Goal: Information Seeking & Learning: Find specific fact

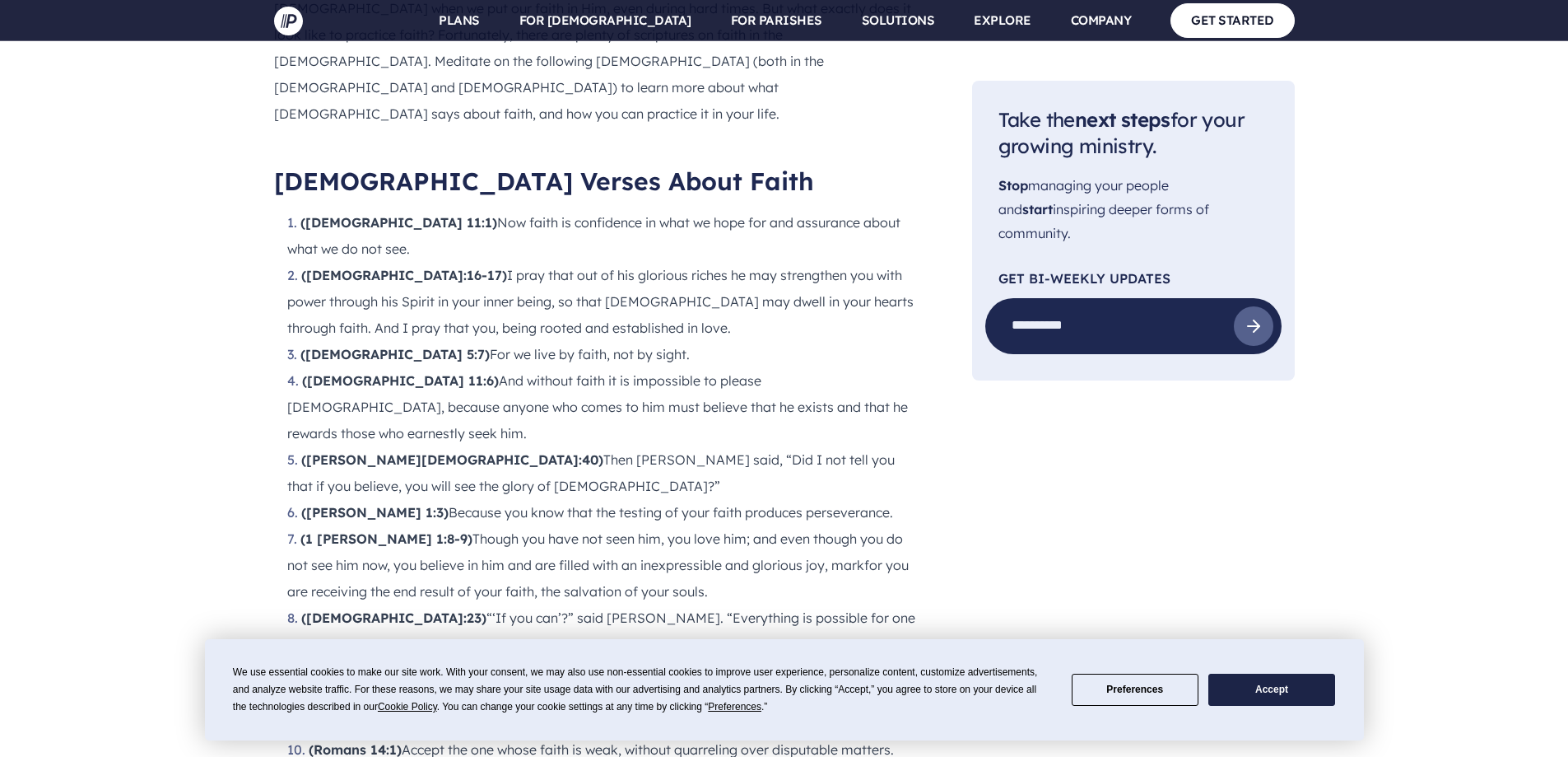
click at [1263, 682] on button "Accept" at bounding box center [1272, 690] width 127 height 32
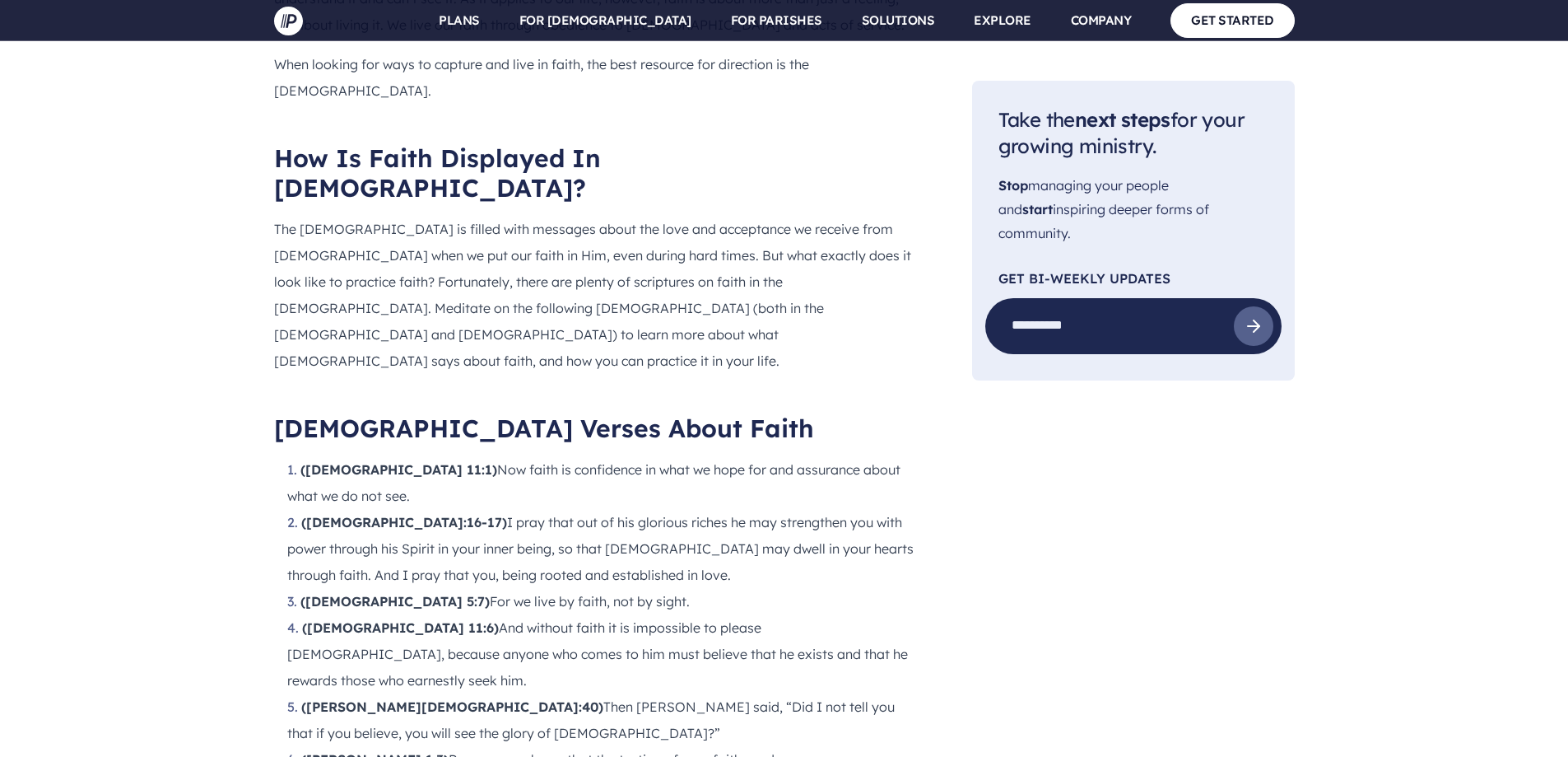
scroll to position [1532, 0]
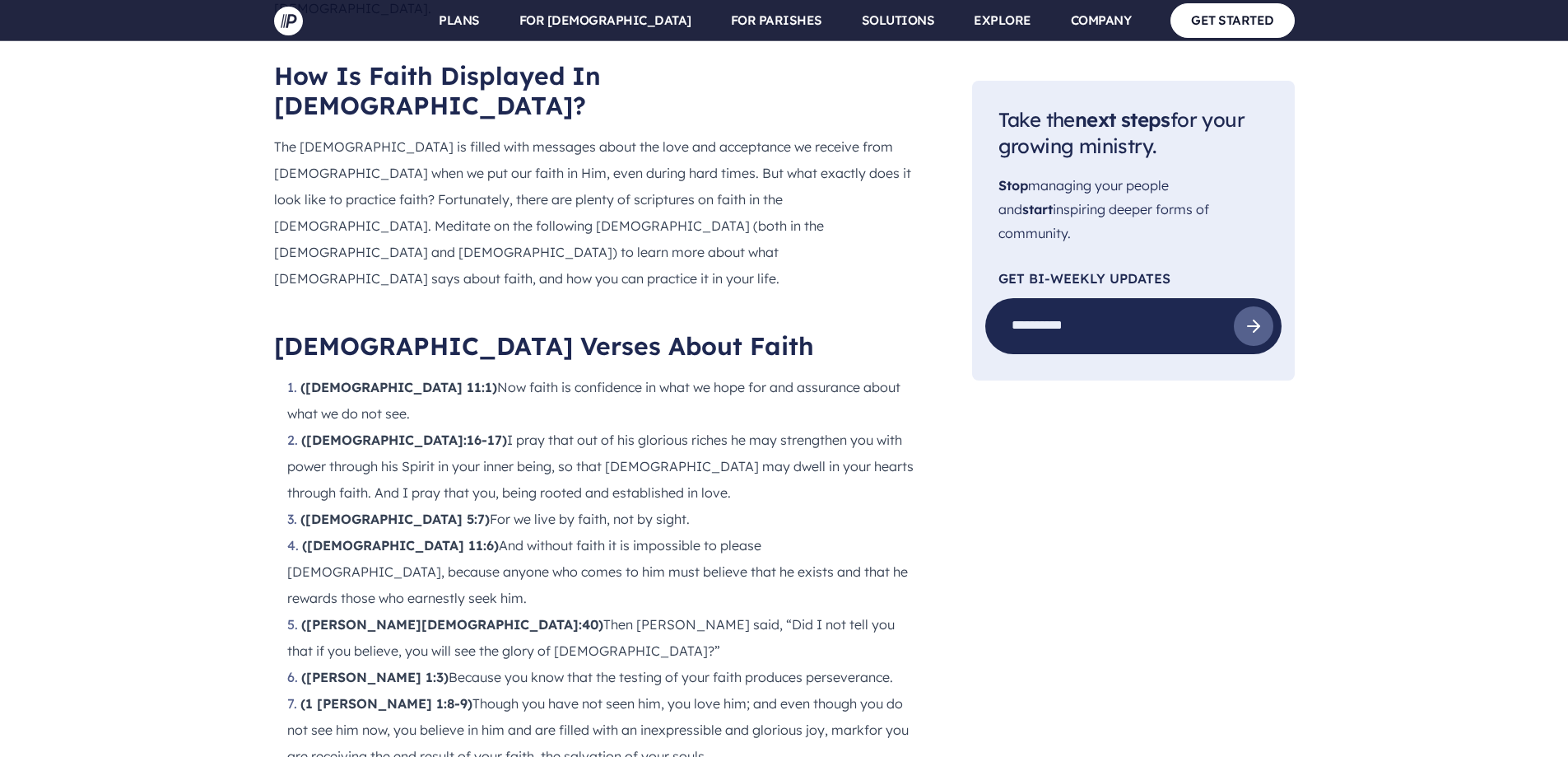
drag, startPoint x: 428, startPoint y: 364, endPoint x: 624, endPoint y: 367, distance: 196.0
click at [624, 506] on li "([DEMOGRAPHIC_DATA] 5:7) For we live by faith, not by sight." at bounding box center [603, 519] width 633 height 26
click at [672, 506] on li "([DEMOGRAPHIC_DATA] 5:7) For we live by faith, not by sight." at bounding box center [603, 519] width 633 height 26
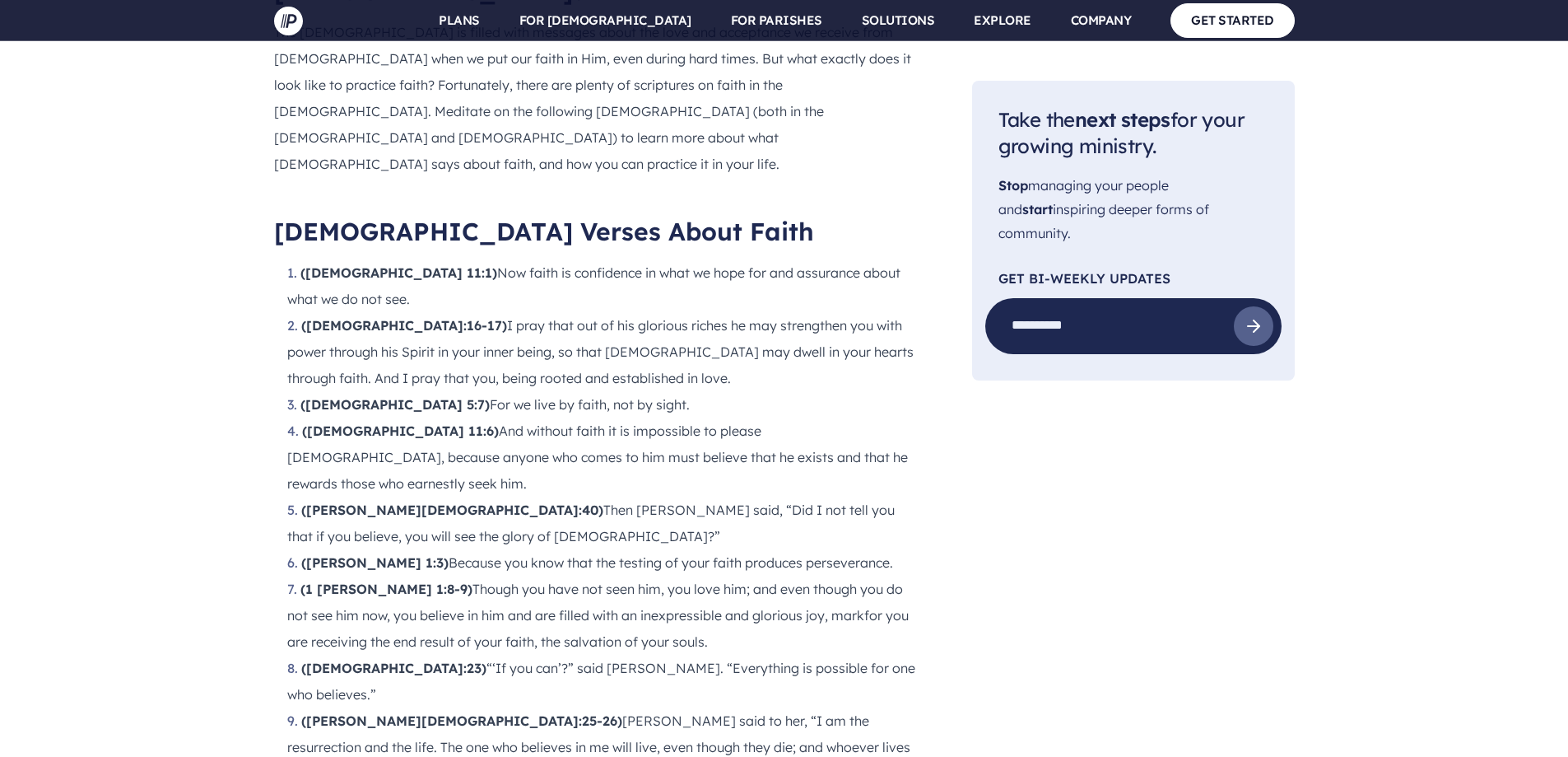
scroll to position [1696, 0]
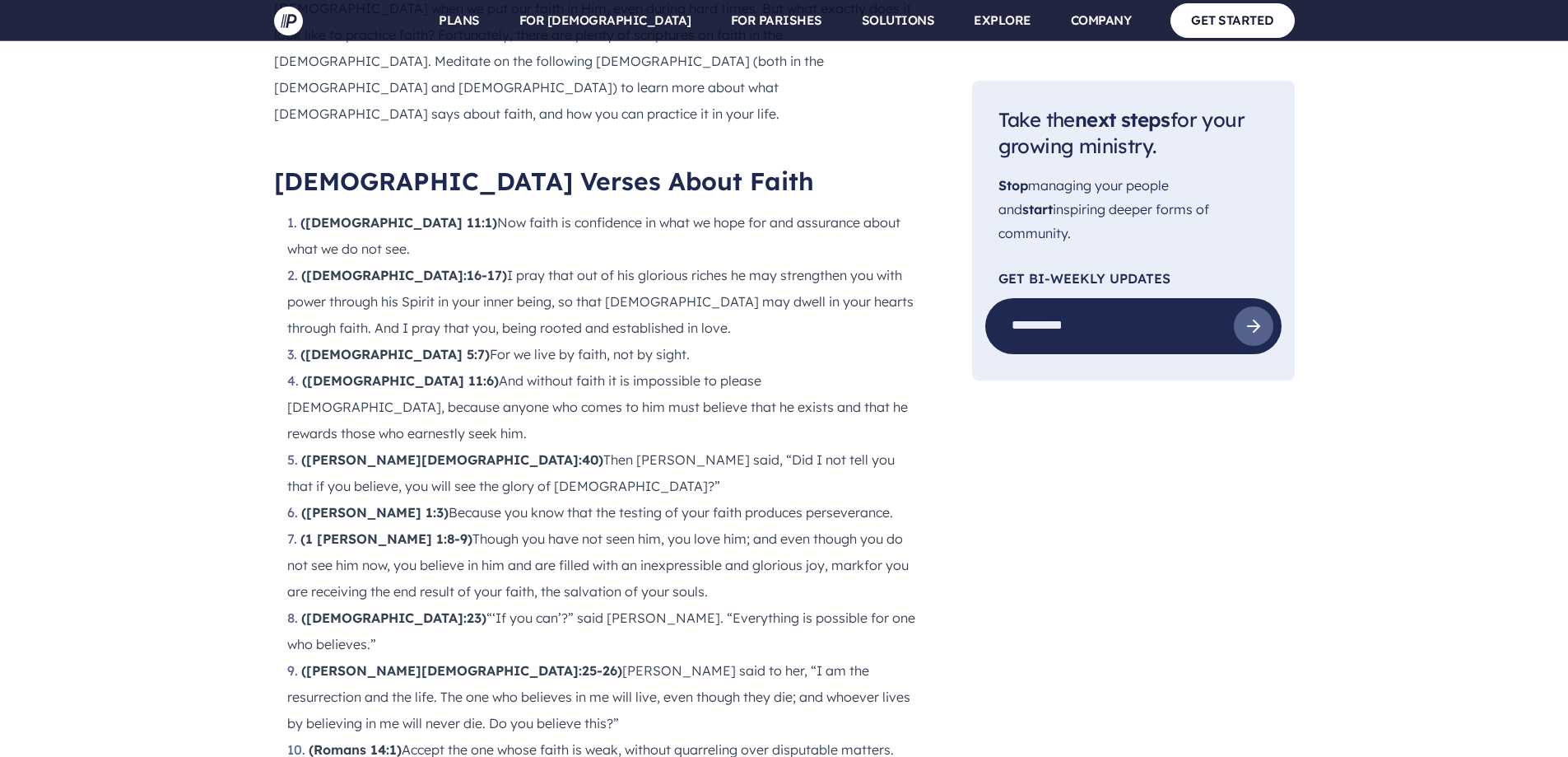
drag, startPoint x: 804, startPoint y: 540, endPoint x: 415, endPoint y: 541, distance: 389.0
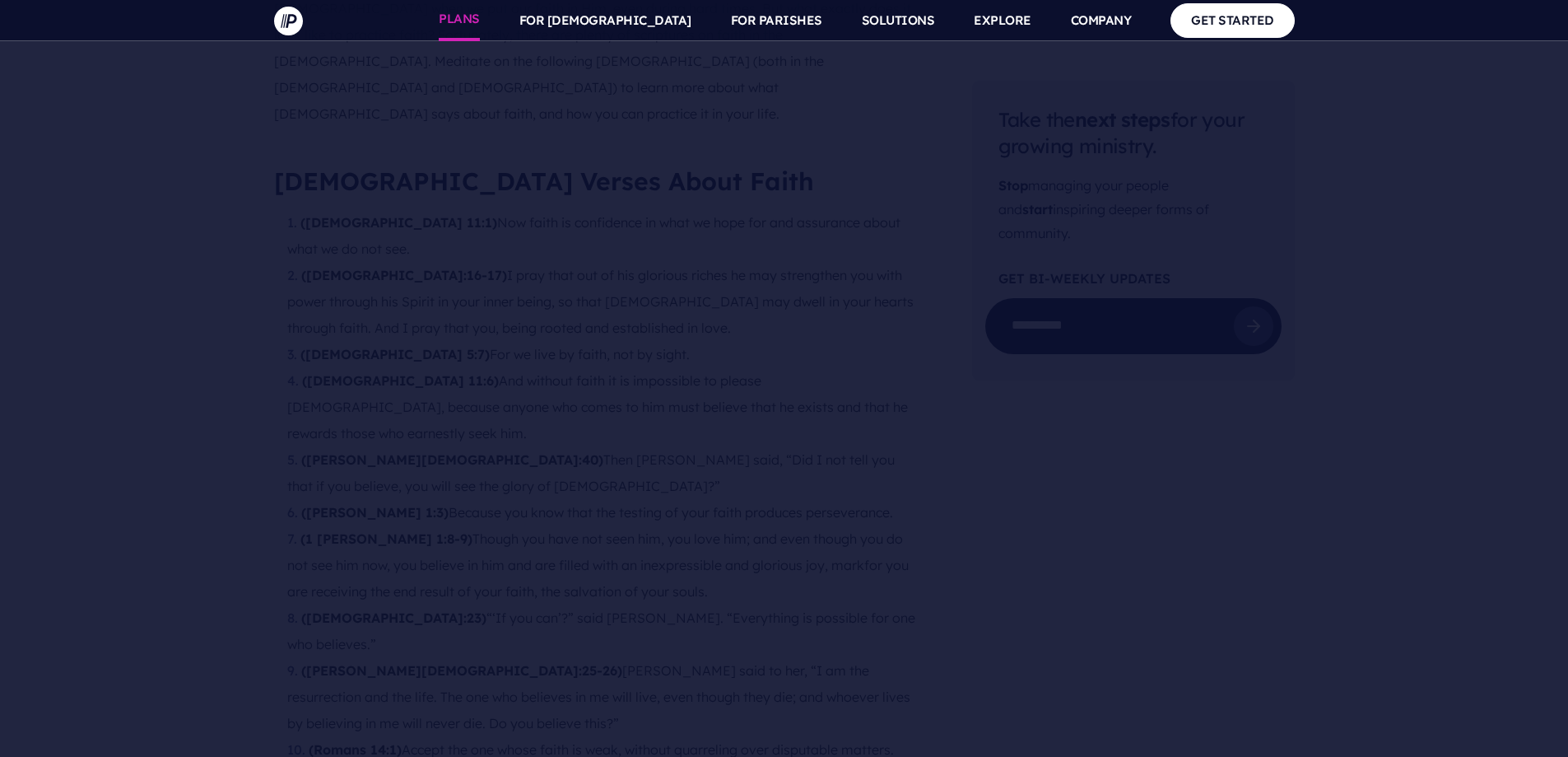
copy li "If you believe, you will receive whatever you ask for in prayer."
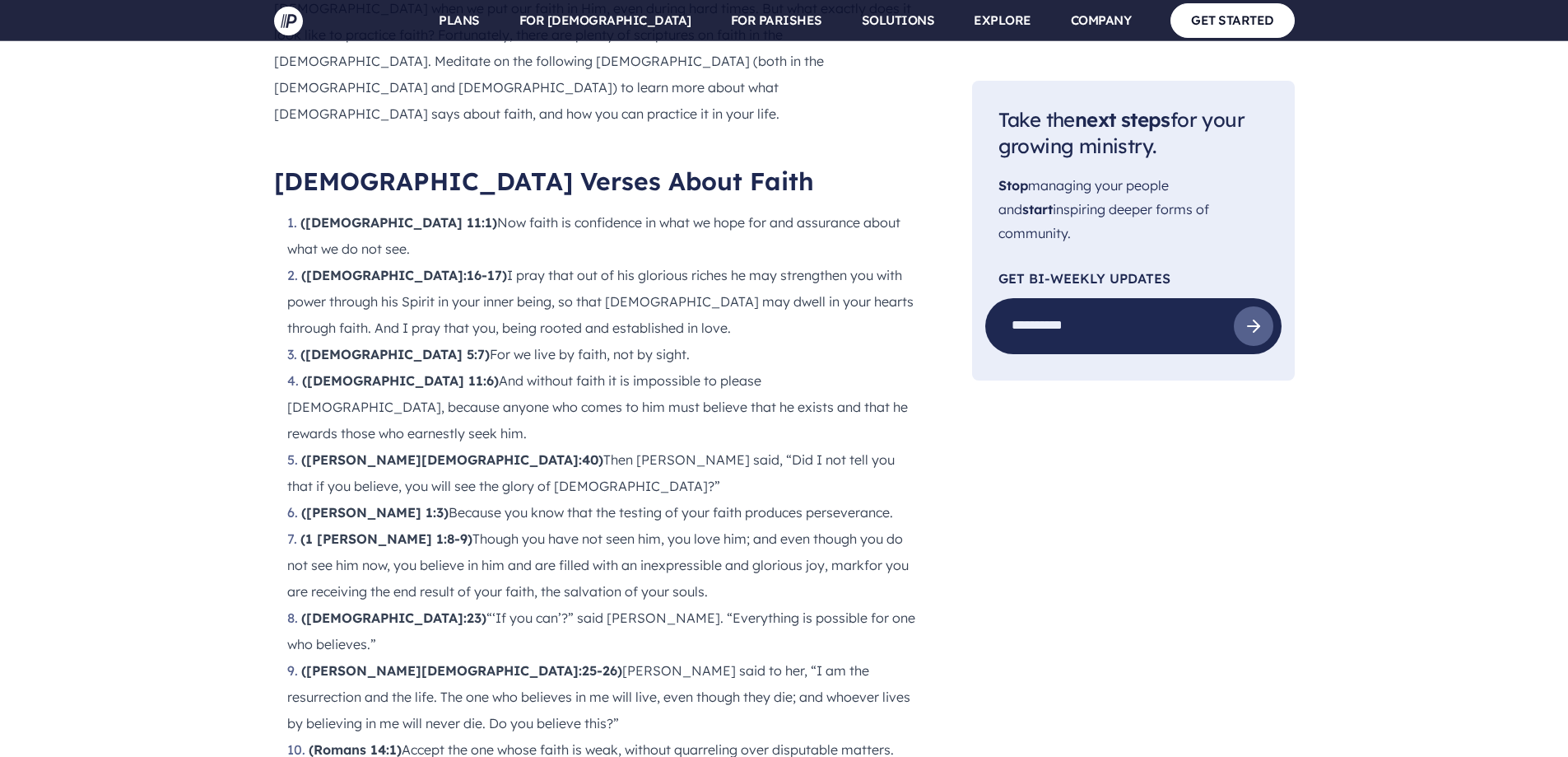
drag, startPoint x: 311, startPoint y: 540, endPoint x: 406, endPoint y: 544, distance: 95.1
copy strong "[PERSON_NAME] 21:22"
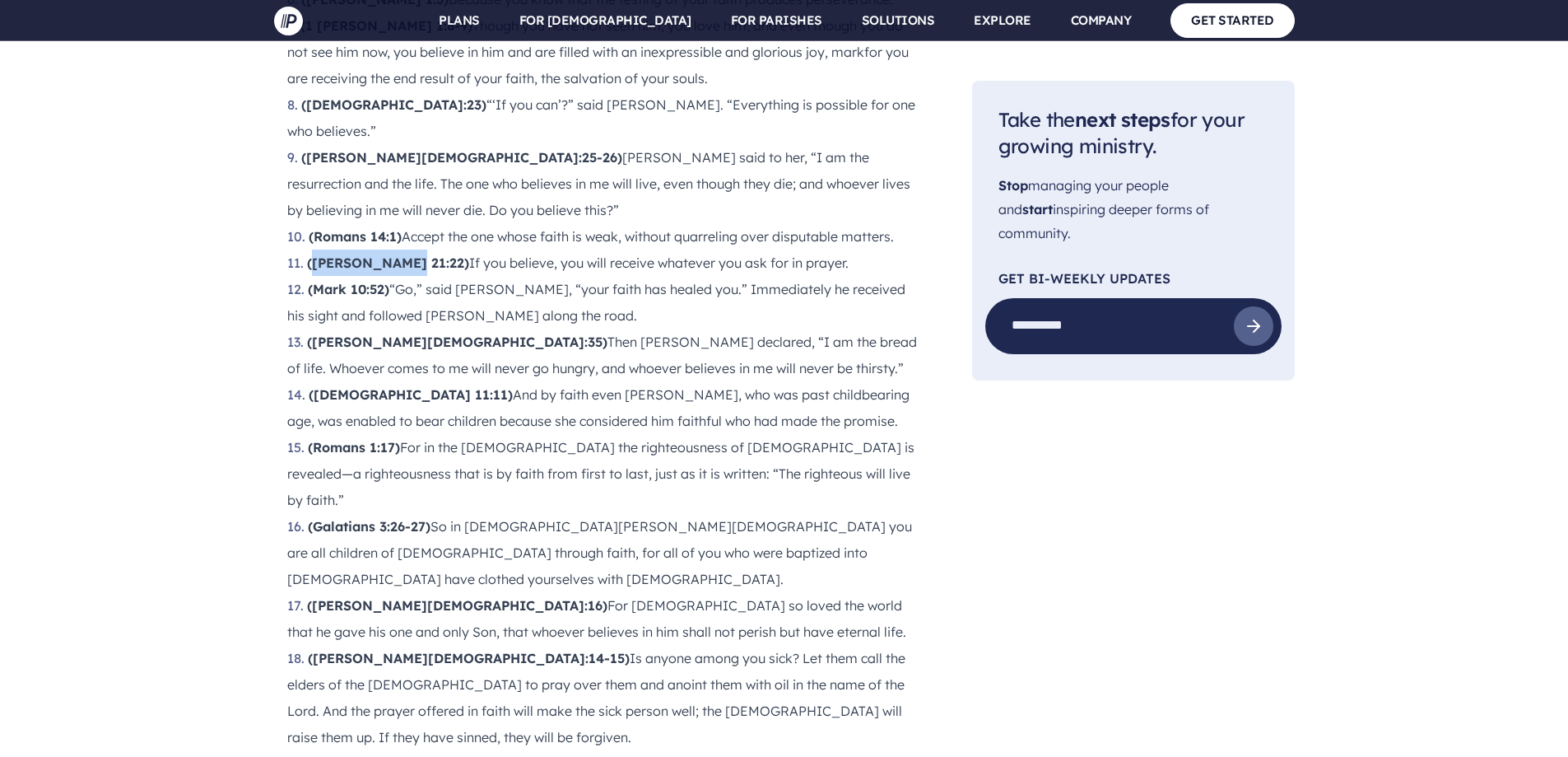
scroll to position [2273, 0]
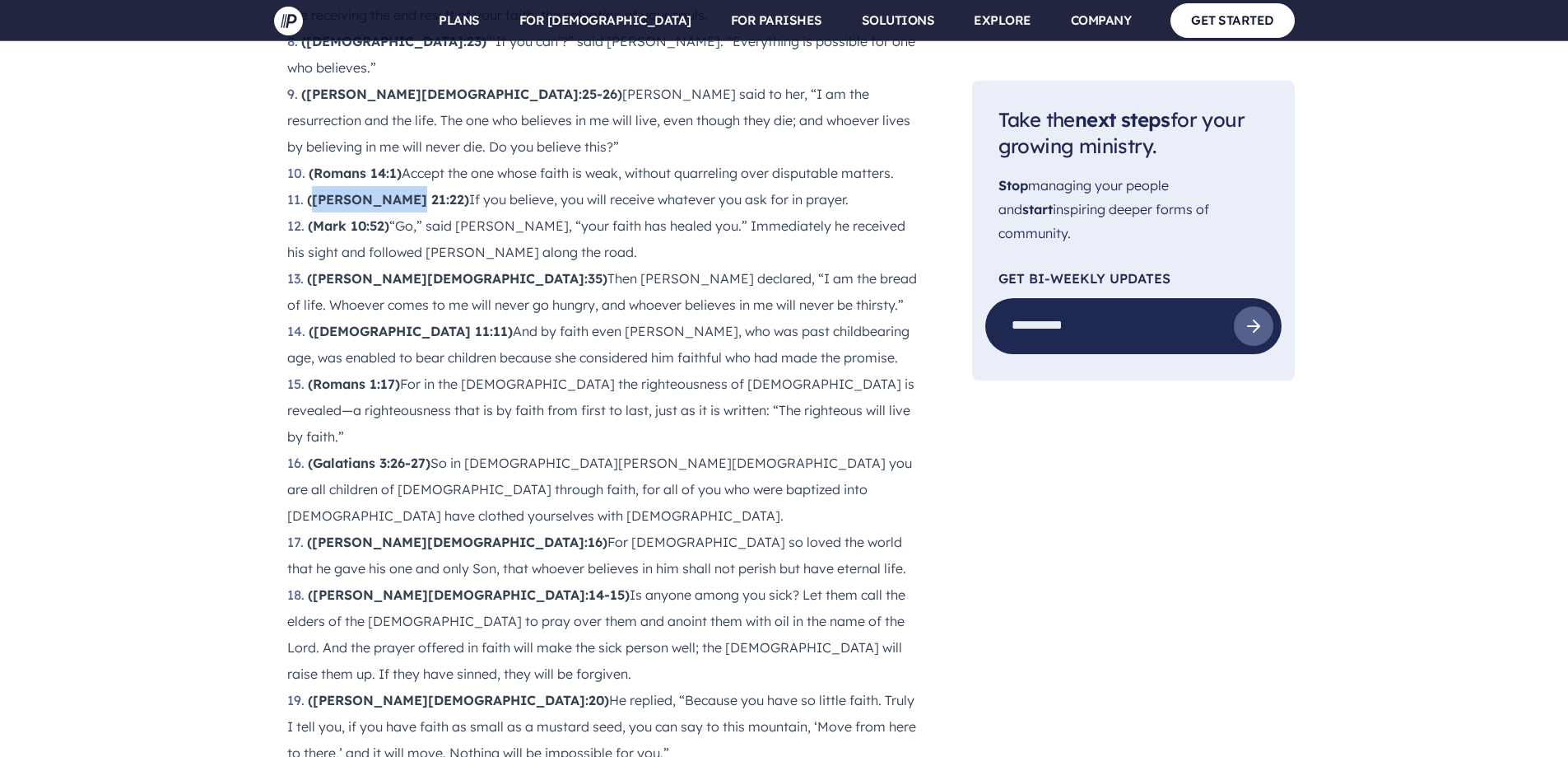
drag, startPoint x: 392, startPoint y: 521, endPoint x: 386, endPoint y: 496, distance: 25.7
copy li "Whoever believes in me, as Scripture has said, rivers of living water will flow…"
copy strong "[PERSON_NAME] 7:38"
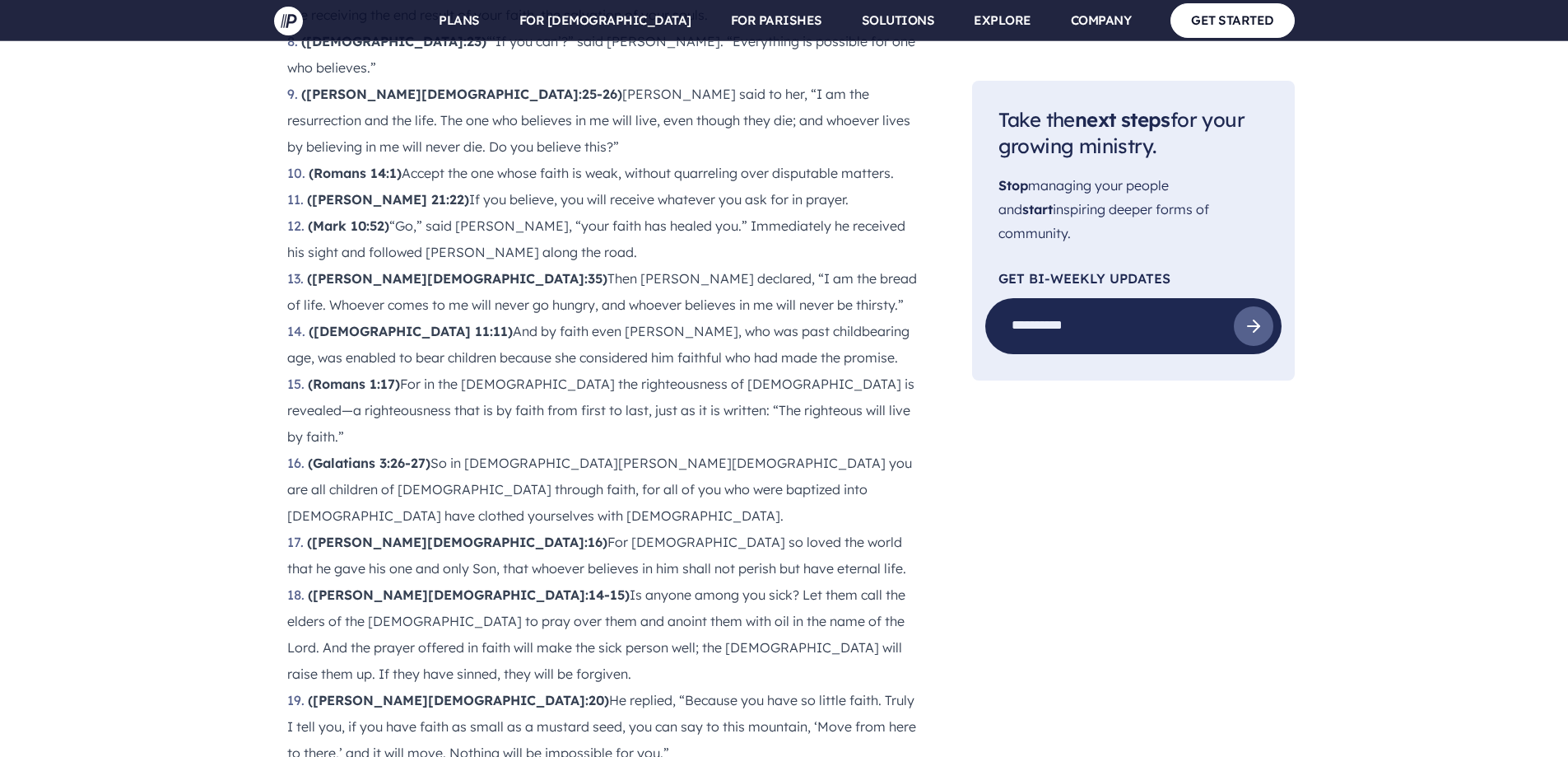
drag, startPoint x: 311, startPoint y: 492, endPoint x: 372, endPoint y: 497, distance: 61.2
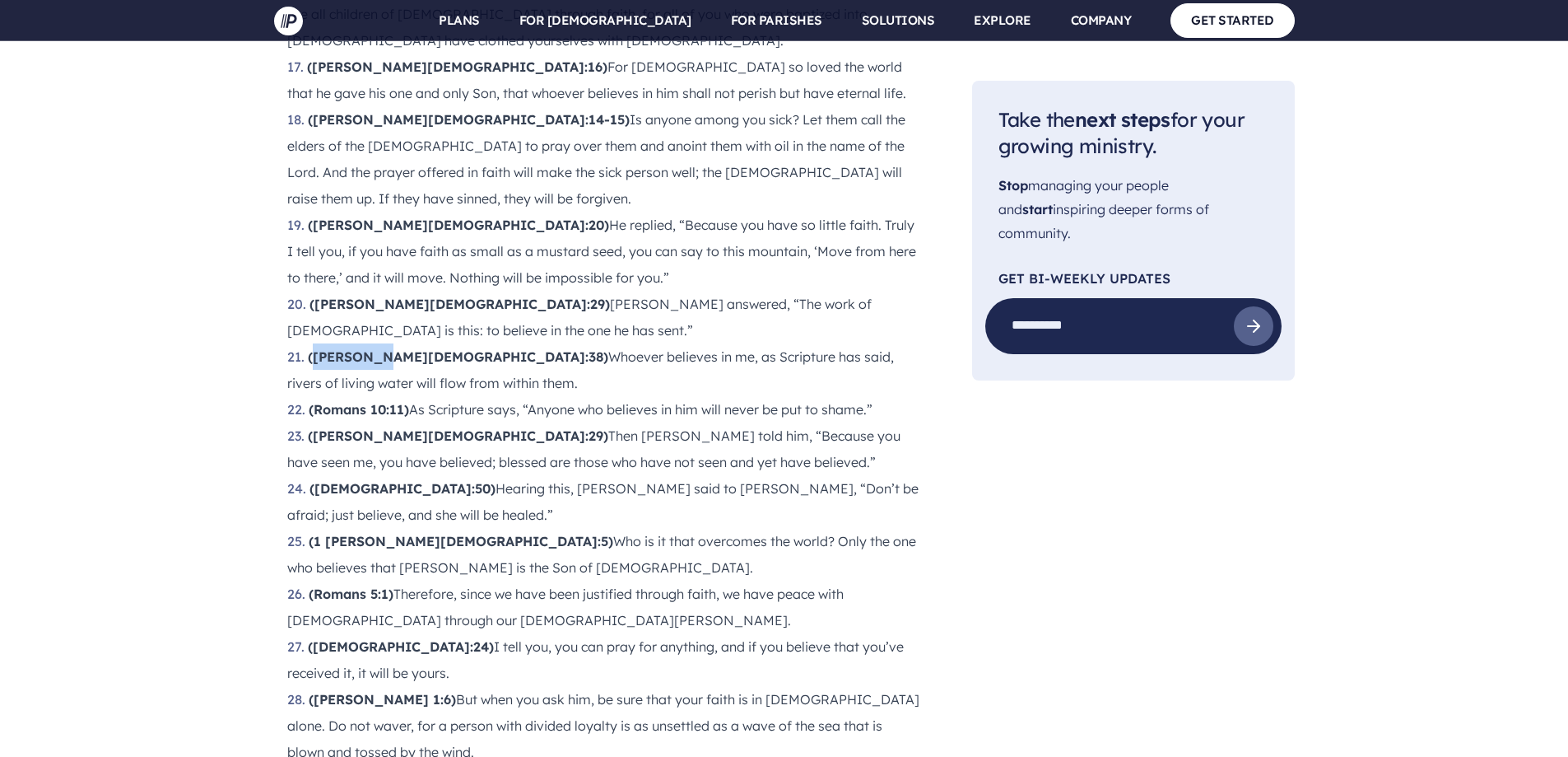
scroll to position [2767, 0]
